Goal: Use online tool/utility: Use online tool/utility

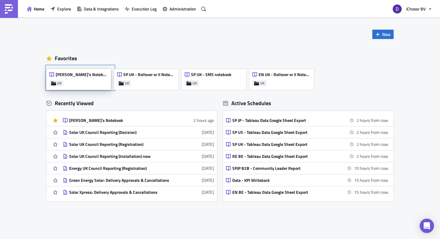
click at [84, 79] on div "[PERSON_NAME]'s Notebook" at bounding box center [78, 76] width 58 height 8
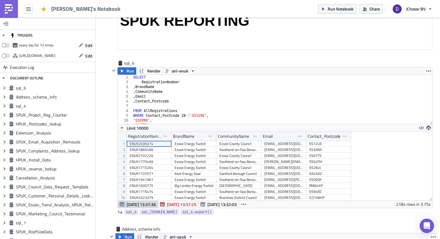
scroll to position [136, 0]
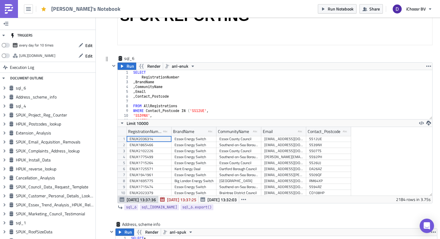
click at [134, 111] on div "SELECT RegistrationNumber , BrandName , CommunityName , Email , Contact_Postcod…" at bounding box center [282, 99] width 300 height 59
type textarea "'SS91PU')"
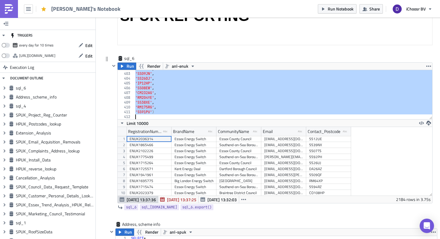
scroll to position [1925, 0]
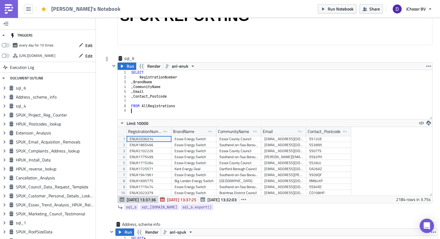
click at [146, 75] on div "SELECT RegistrationNumber , BrandName , CommunityName , Email , Contact_Postcod…" at bounding box center [281, 99] width 303 height 59
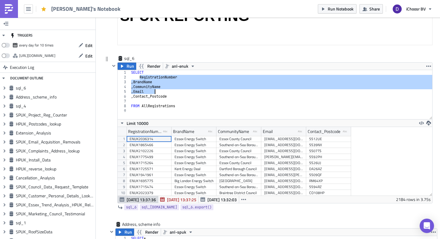
drag, startPoint x: 146, startPoint y: 75, endPoint x: 175, endPoint y: 95, distance: 35.2
click at [176, 95] on div "SELECT RegistrationNumber , BrandName , CommunityName , Email , Contact_Postcod…" at bounding box center [281, 99] width 303 height 59
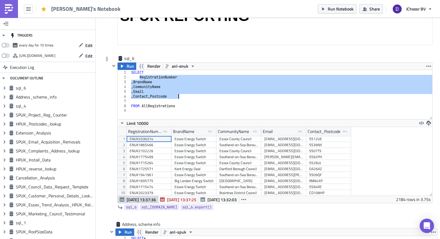
paste textarea "Payment Status,"
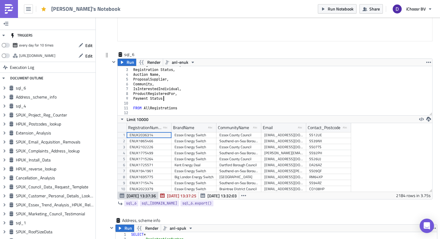
scroll to position [142, 0]
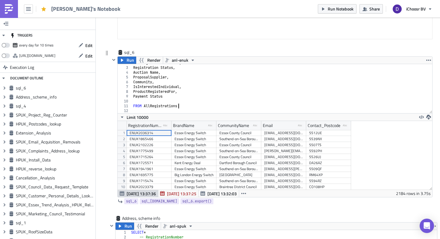
click at [183, 107] on div "RegistrationNumber , Registration Status , Auction Name , ProposalSupplier , Co…" at bounding box center [282, 89] width 301 height 59
type textarea "FROM AllRegistrations"
click at [191, 59] on icon "button" at bounding box center [192, 60] width 5 height 5
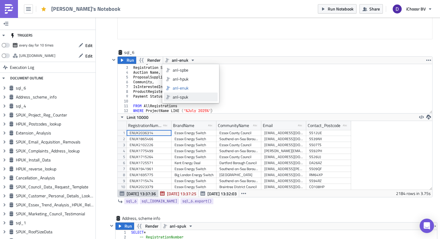
click at [185, 95] on div "anl-spuk" at bounding box center [194, 97] width 43 height 6
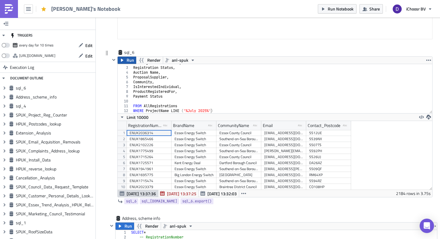
click at [128, 62] on span "Run" at bounding box center [130, 60] width 7 height 7
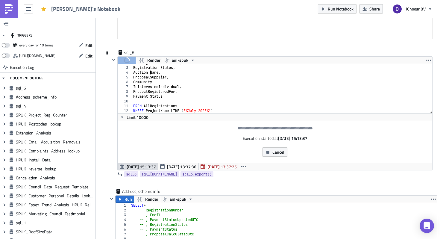
scroll to position [0, 2]
click at [150, 72] on div "RegistrationNumber , Registration Status , Auction Name , ProposalSupplier , Co…" at bounding box center [282, 89] width 301 height 59
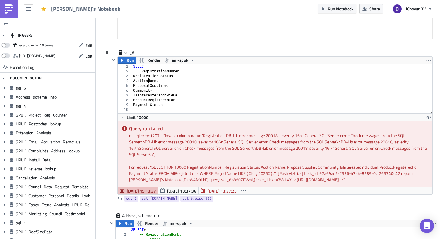
scroll to position [0, 0]
click at [163, 75] on div "SELECT RegistrationNumber , Registration Status , AuctionName , ProposalSupplie…" at bounding box center [282, 93] width 301 height 59
click at [151, 105] on div "SELECT RegistrationNumber , RegistrationStatus , AuctionName , ProposalSupplier…" at bounding box center [282, 93] width 301 height 59
click at [131, 64] on div "1" at bounding box center [125, 66] width 14 height 5
click at [128, 59] on span "Run" at bounding box center [130, 60] width 7 height 7
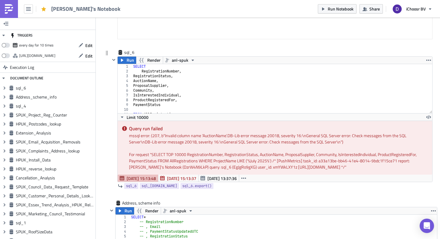
click at [156, 81] on div "SELECT RegistrationNumber , RegistrationStatus , AuctionName , ProposalSupplier…" at bounding box center [282, 93] width 301 height 59
click at [126, 61] on button "Run" at bounding box center [127, 60] width 19 height 7
click at [141, 81] on div "SELECT RegistrationNumber , RegistrationStatus , Auction , ProposalSupplier , C…" at bounding box center [282, 93] width 301 height 59
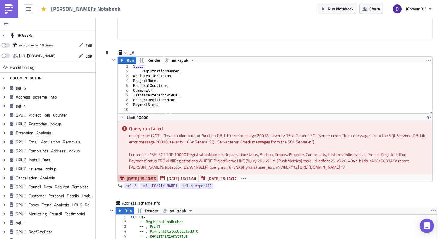
scroll to position [0, 2]
click at [126, 61] on button "Run" at bounding box center [127, 60] width 19 height 7
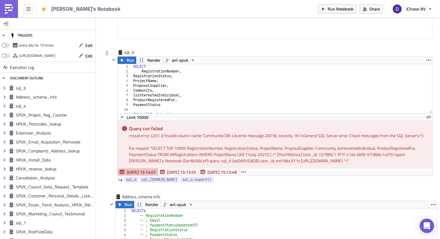
click at [151, 91] on div "SELECT RegistrationNumber , RegistrationStatus , ProjectName , ProposalSupplier…" at bounding box center [282, 93] width 301 height 59
click at [124, 58] on icon "button" at bounding box center [122, 60] width 5 height 5
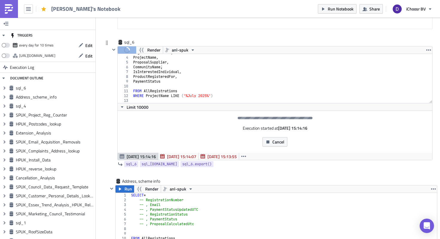
scroll to position [156, 0]
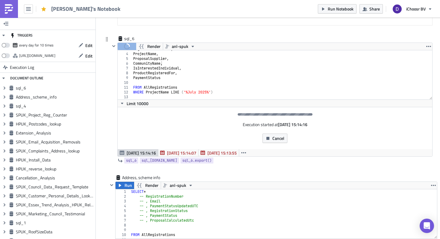
type textarea "WHERE ProjectName LIKE ('%July 2025%')"
click at [217, 92] on div "RegistrationStatus , ProjectName , ProposalSupplier , CommunityName , IsInteres…" at bounding box center [282, 76] width 301 height 59
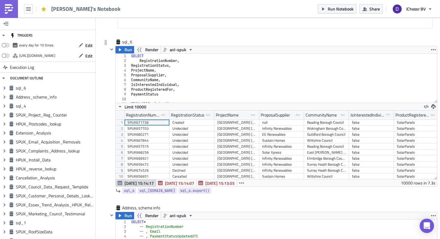
scroll to position [150, 0]
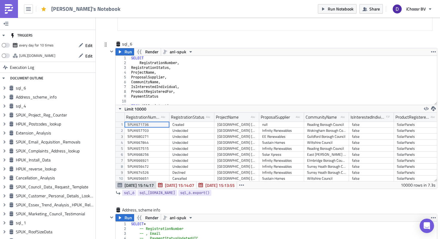
click at [144, 67] on div "SELECT RegistrationNumber , RegistrationStatus , ProjectName , ProposalSupplier…" at bounding box center [283, 85] width 307 height 59
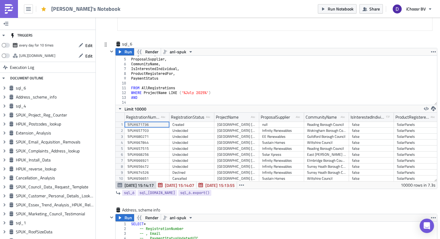
click at [150, 97] on div "ProjectName , ProposalSupplier , CommunityName , IsInterestedIndividual , Produ…" at bounding box center [283, 81] width 307 height 59
paste textarea "RegistrationStatus"
click at [212, 96] on div "ProjectName , ProposalSupplier , CommunityName , IsInterestedIndividual , Produ…" at bounding box center [283, 81] width 307 height 59
type textarea "AND RegistrationStatus = 'Accepted'"
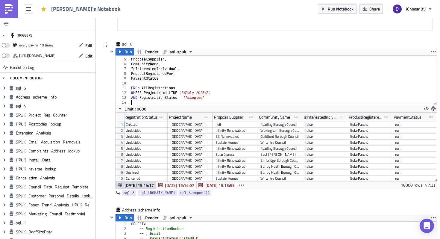
scroll to position [0, 46]
click at [140, 77] on div "ProjectName , ProposalSupplier , CommunityName , IsInterestedIndividual , Produ…" at bounding box center [283, 81] width 307 height 59
type textarea "PaymentStatus"
click at [140, 77] on div "ProjectName , ProposalSupplier , CommunityName , IsInterestedIndividual , Produ…" at bounding box center [283, 81] width 307 height 59
click at [140, 104] on div "ProjectName , ProposalSupplier , CommunityName , IsInterestedIndividual , Produ…" at bounding box center [283, 81] width 307 height 59
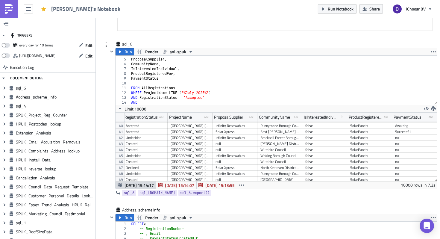
scroll to position [221, 47]
paste textarea "PaymentStatus"
click at [128, 51] on span "Run" at bounding box center [128, 51] width 7 height 7
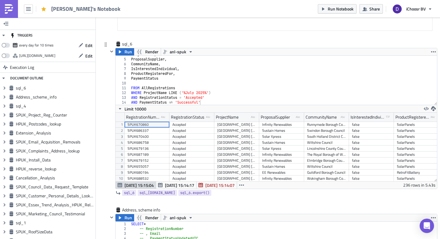
type textarea "AND PaymentStatus != 'Successful'"
click at [212, 103] on div "ProjectName , ProposalSupplier , CommunityName , IsInterestedIndividual , Produ…" at bounding box center [283, 81] width 307 height 59
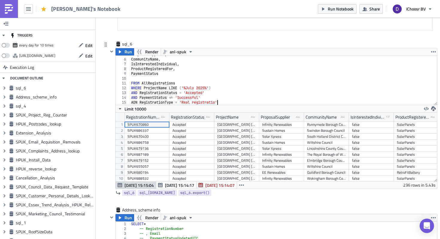
scroll to position [0, 7]
click at [128, 54] on span "Run" at bounding box center [128, 51] width 7 height 7
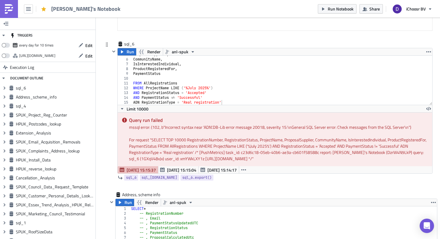
click at [139, 102] on div "ProposalSupplier , CommunityName , IsInterestedIndividual , ProductRegisteredFo…" at bounding box center [282, 81] width 300 height 59
type textarea "AND RegistrationType = 'Real registration'"
click at [125, 52] on button "Run" at bounding box center [127, 51] width 19 height 7
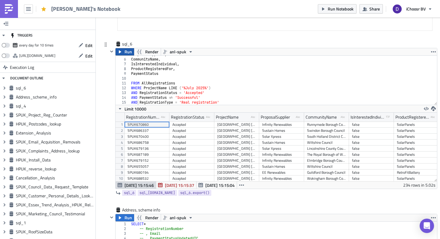
scroll to position [69, 322]
click at [436, 108] on button "button" at bounding box center [433, 108] width 7 height 7
click at [395, 87] on div "CSV" at bounding box center [410, 86] width 47 height 6
